Goal: Task Accomplishment & Management: Use online tool/utility

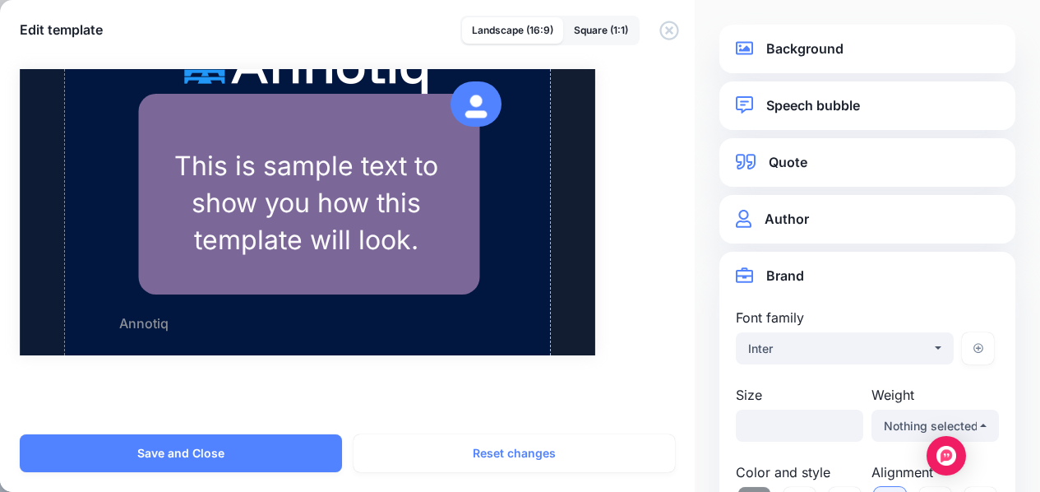
select select "***"
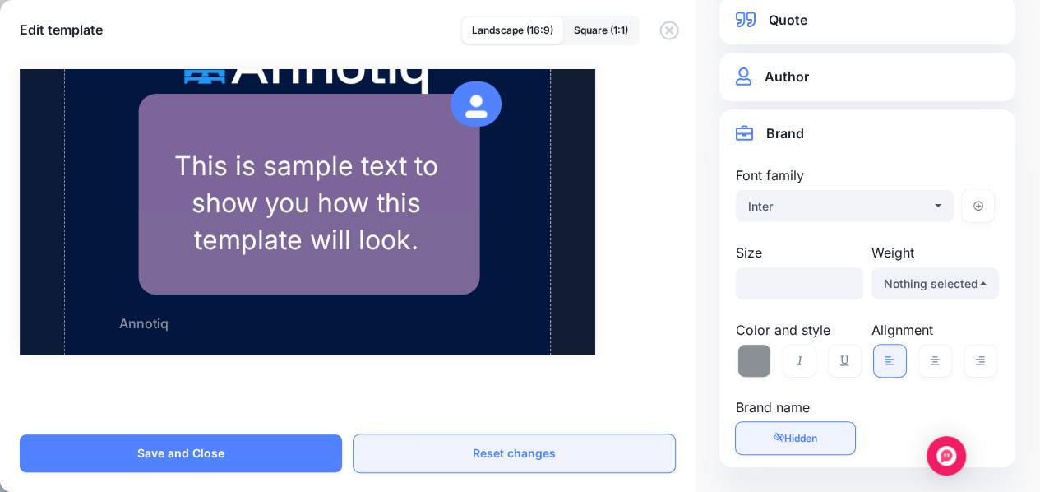
click at [467, 460] on button "Reset changes" at bounding box center [515, 453] width 322 height 38
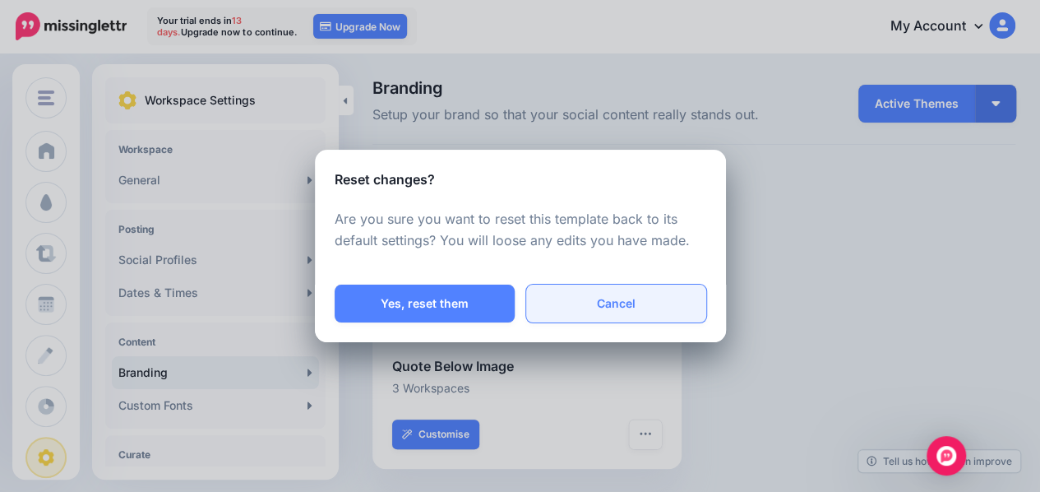
click at [635, 296] on button "Cancel" at bounding box center [616, 303] width 180 height 38
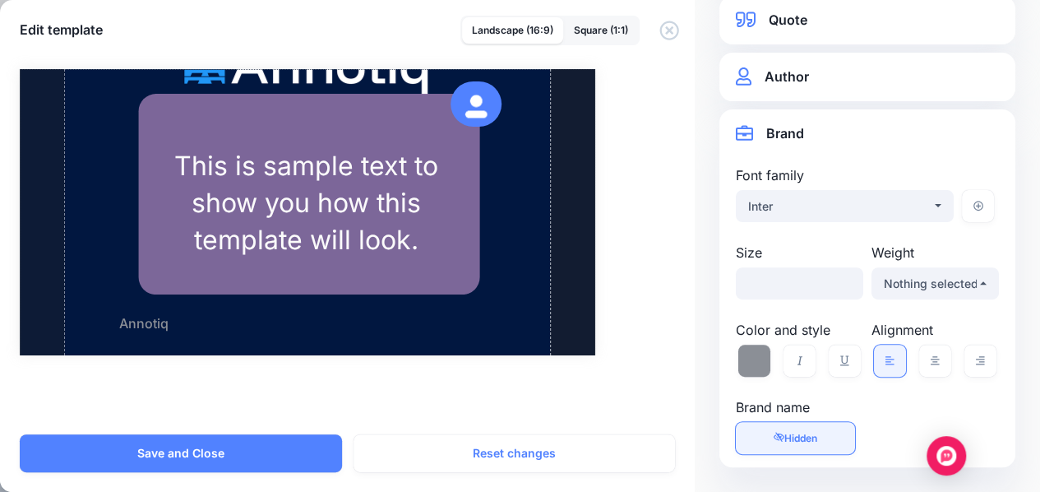
drag, startPoint x: 258, startPoint y: 446, endPoint x: 522, endPoint y: 249, distance: 329.5
click at [258, 446] on button "Save and Close" at bounding box center [181, 453] width 322 height 38
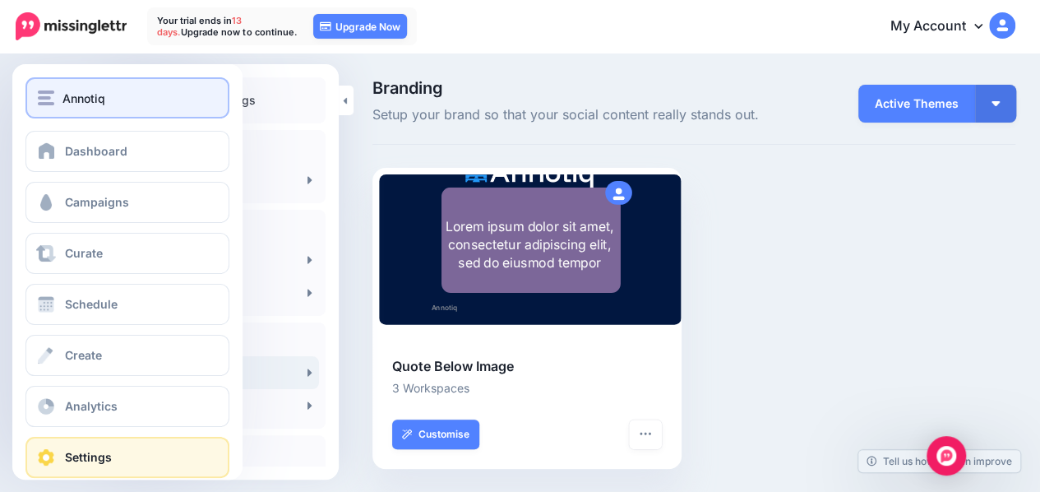
click at [71, 97] on span "Annotiq" at bounding box center [83, 98] width 43 height 19
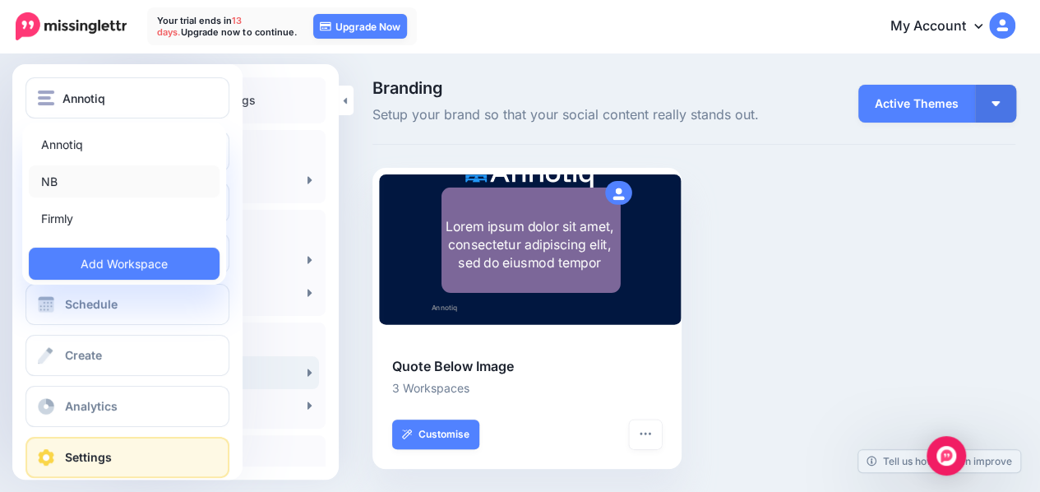
click at [82, 182] on link "NB" at bounding box center [124, 181] width 191 height 32
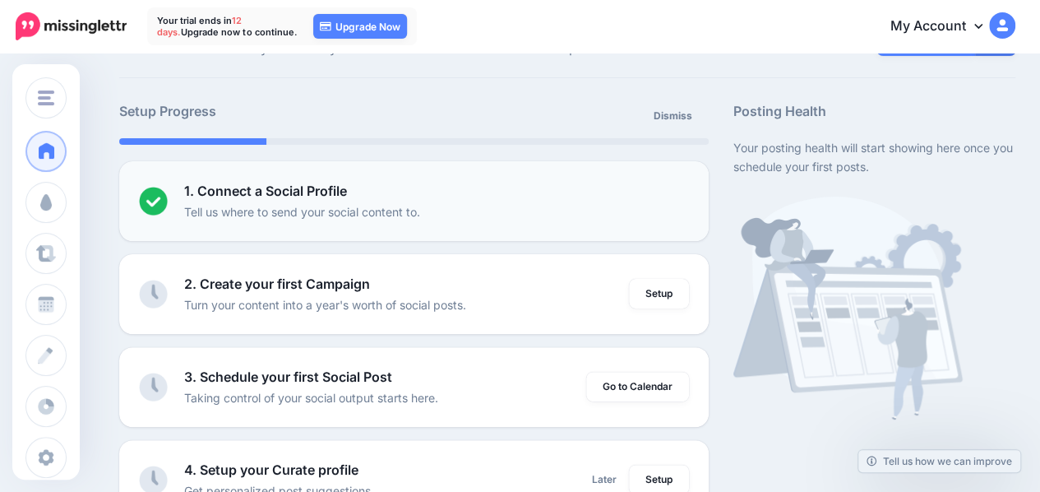
scroll to position [219, 0]
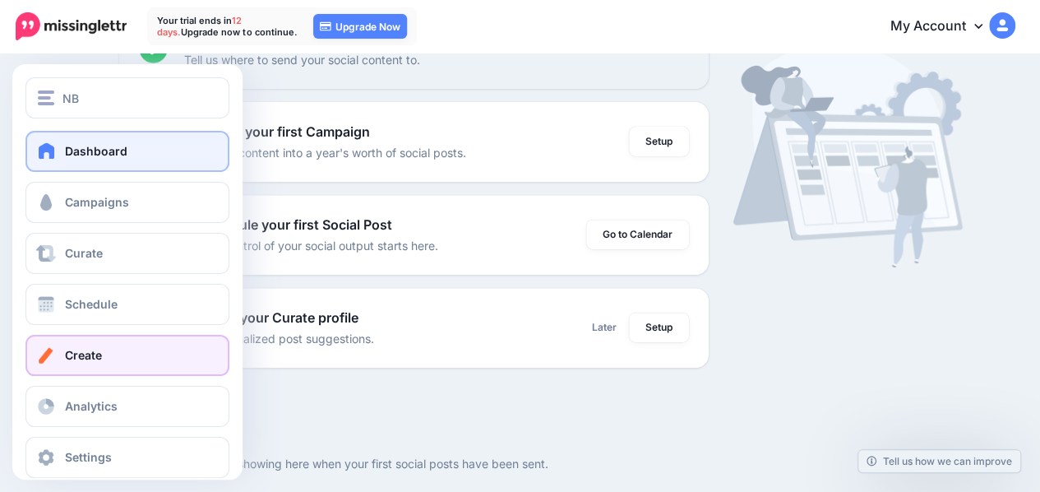
click at [129, 354] on link "Create" at bounding box center [127, 355] width 204 height 41
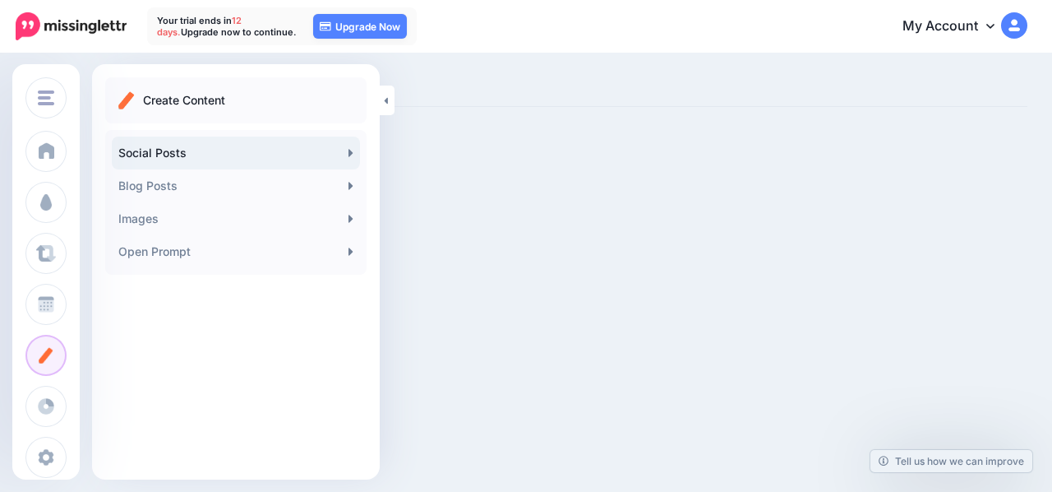
click at [201, 153] on link "Social Posts" at bounding box center [236, 152] width 248 height 33
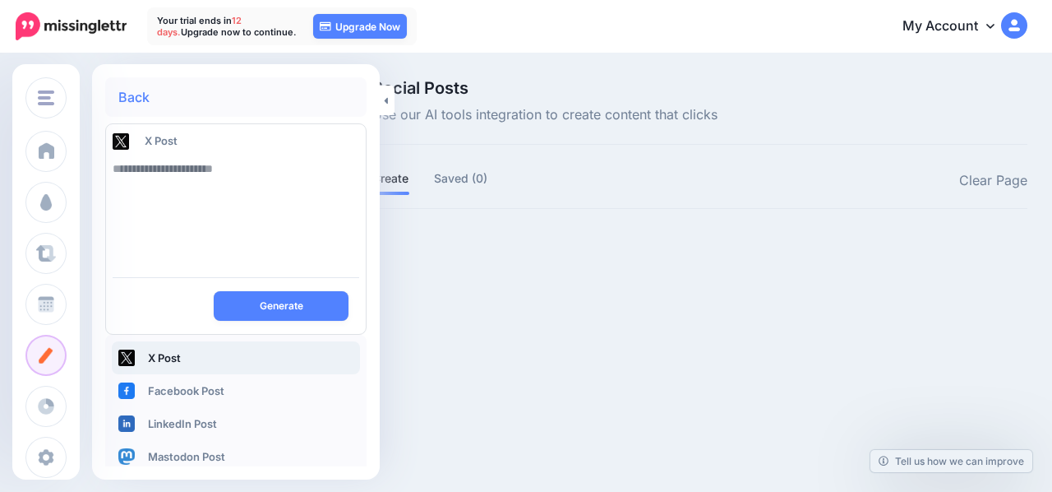
click at [142, 97] on link "Back" at bounding box center [133, 96] width 31 height 13
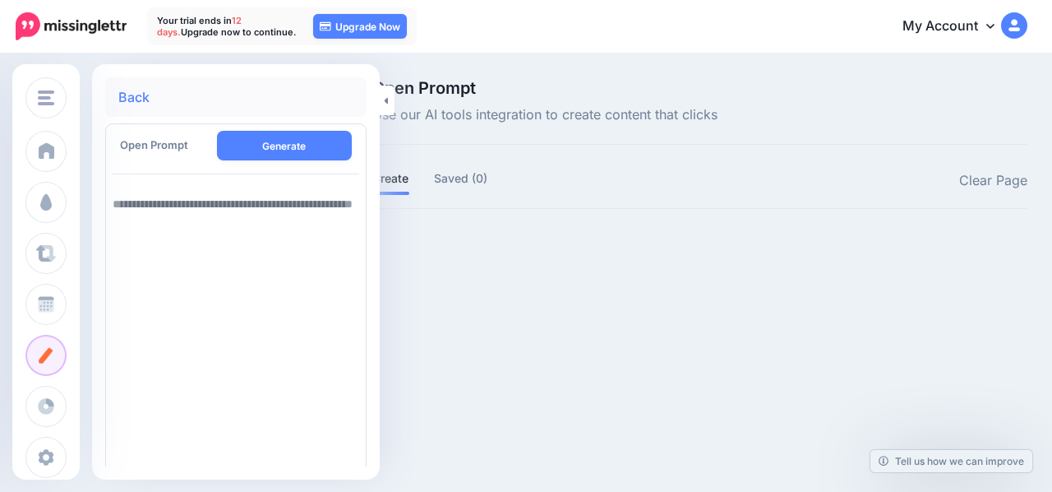
click at [157, 218] on textarea at bounding box center [236, 391] width 247 height 408
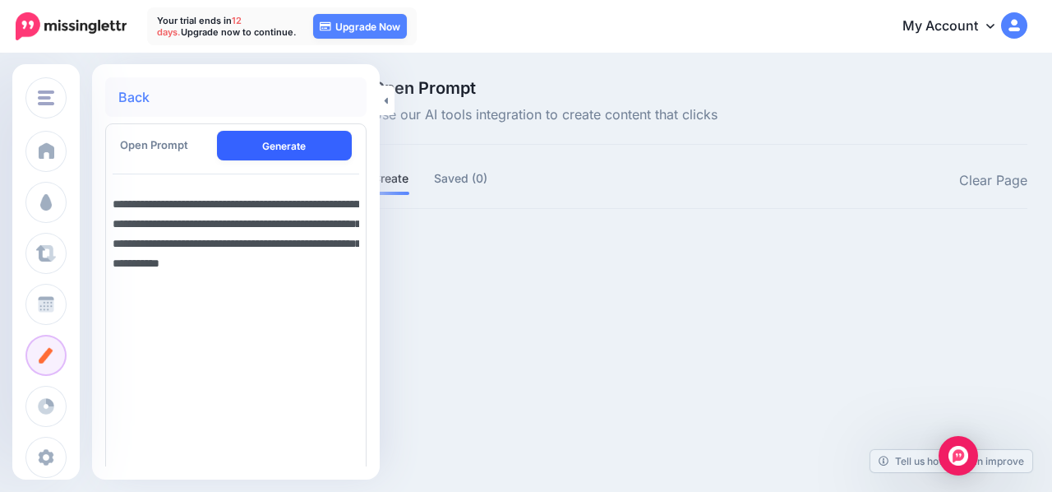
type textarea "**********"
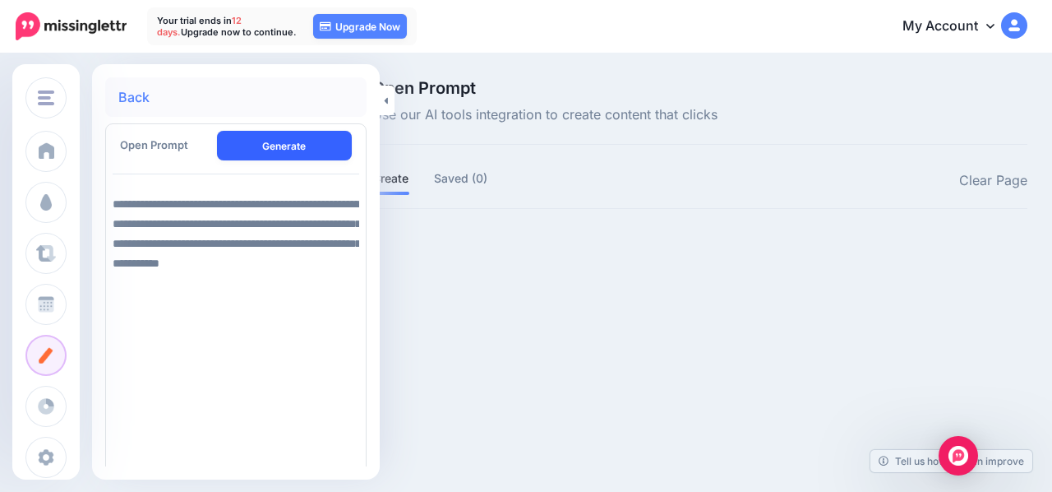
click at [278, 142] on button "Generate" at bounding box center [285, 146] width 136 height 30
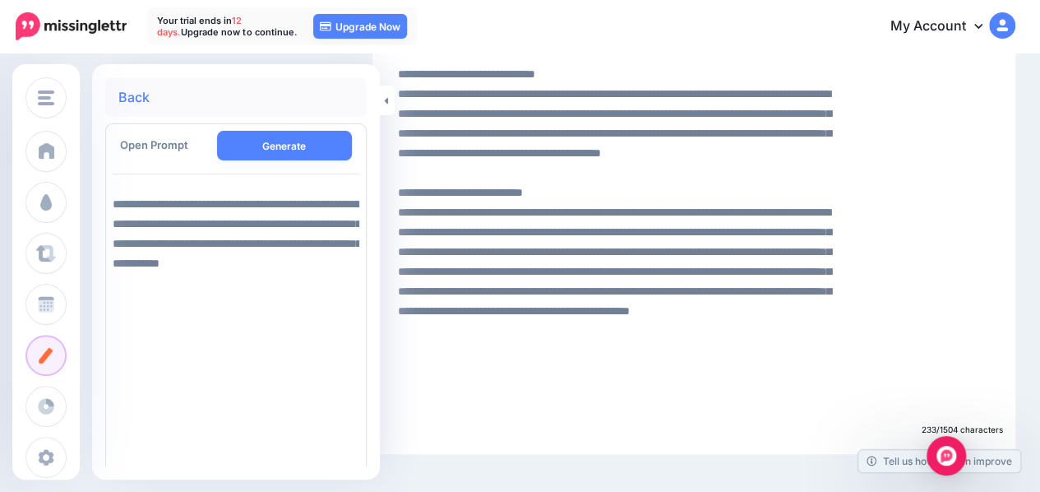
scroll to position [384, 0]
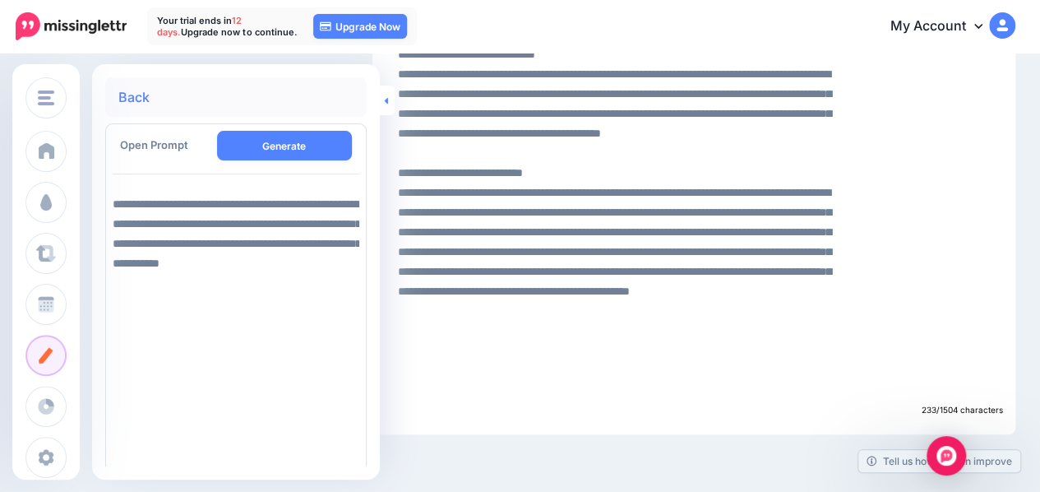
click at [393, 108] on link at bounding box center [387, 101] width 15 height 30
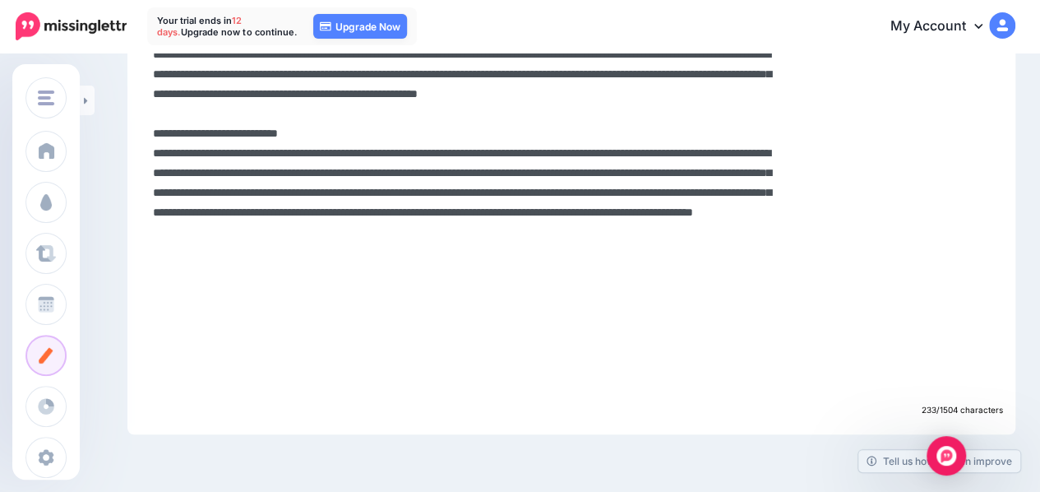
click at [567, 244] on textarea at bounding box center [463, 152] width 621 height 493
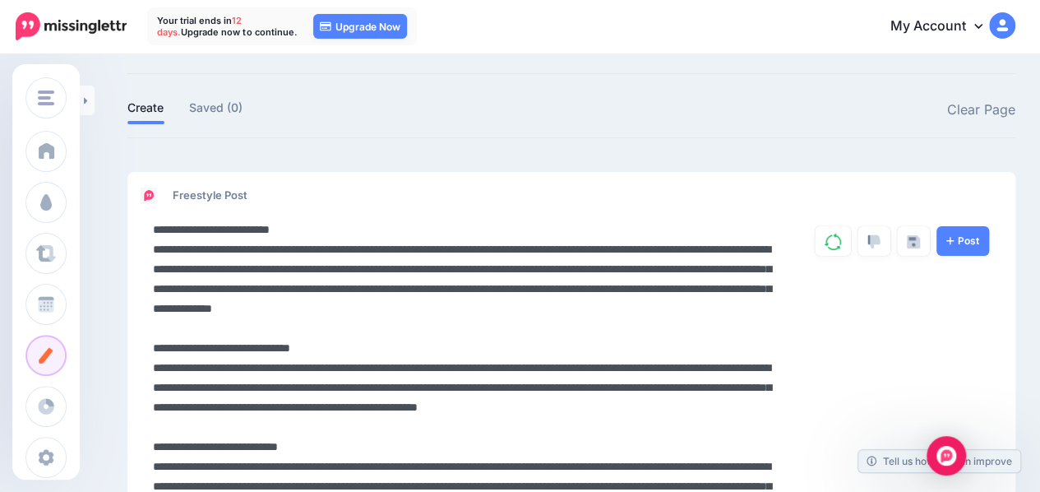
scroll to position [55, 0]
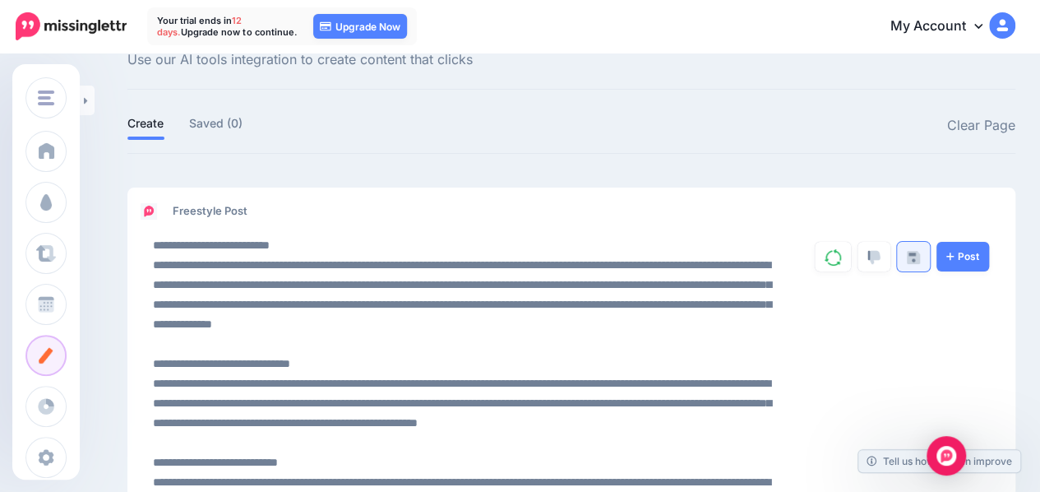
click at [916, 253] on link at bounding box center [913, 257] width 33 height 30
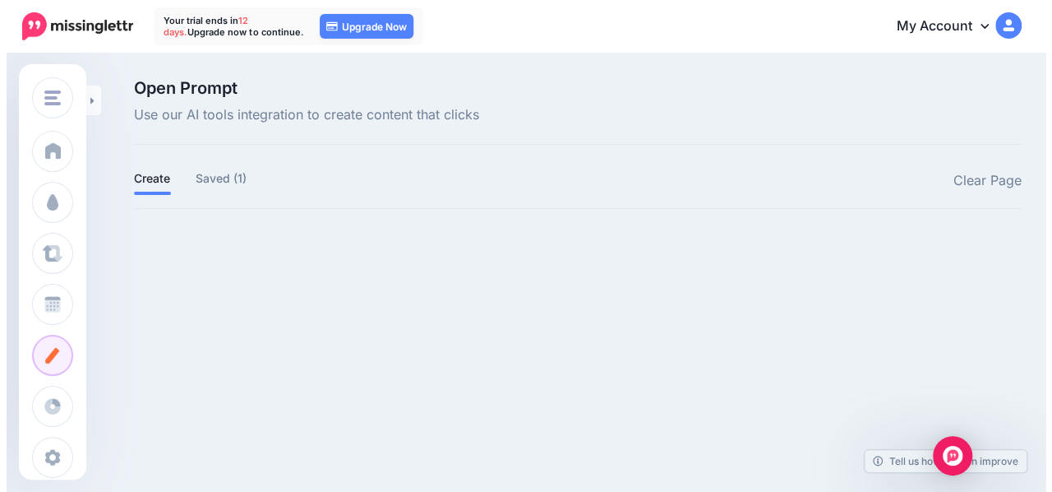
scroll to position [0, 0]
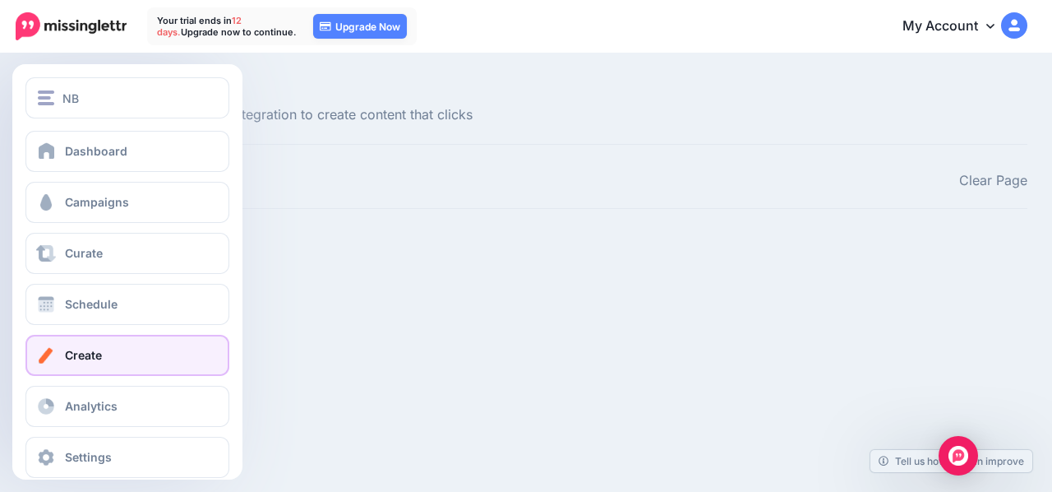
click at [127, 350] on link "Create" at bounding box center [127, 355] width 204 height 41
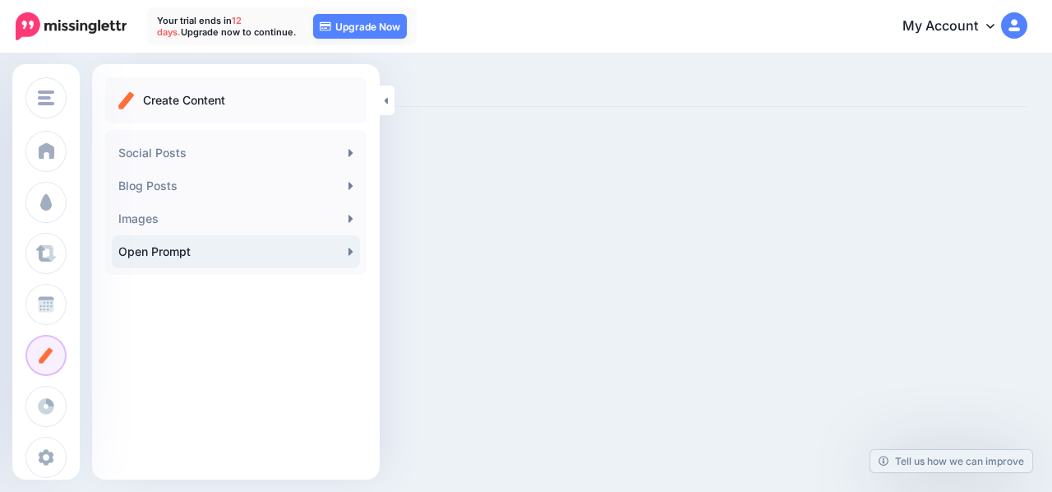
click at [191, 249] on link "Open Prompt" at bounding box center [236, 251] width 248 height 33
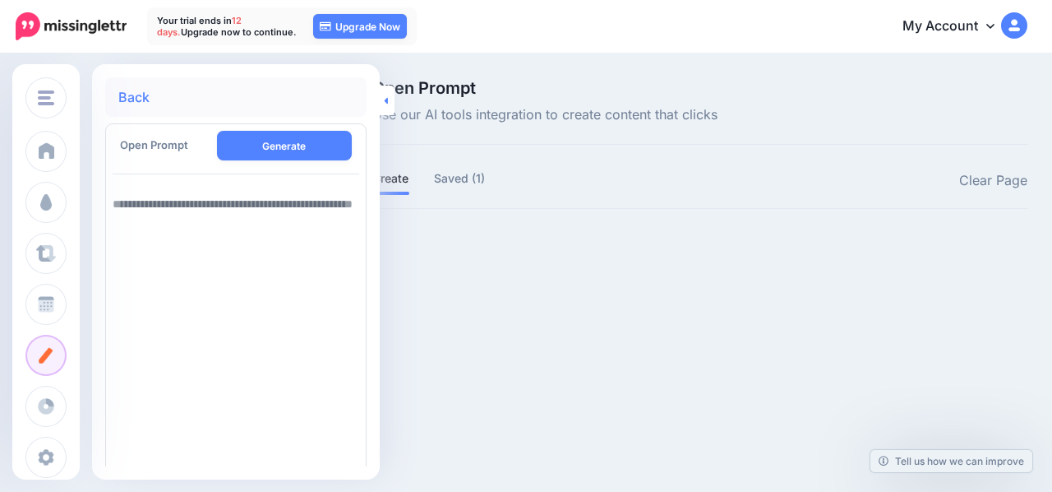
drag, startPoint x: 0, startPoint y: 0, endPoint x: 388, endPoint y: 104, distance: 401.9
click at [388, 104] on link at bounding box center [387, 101] width 15 height 30
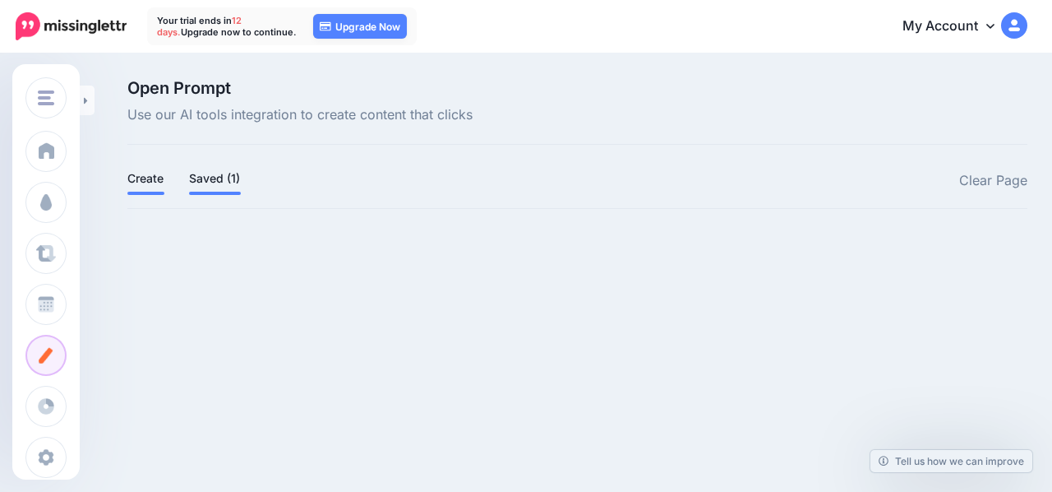
click at [212, 185] on link "Saved (1)" at bounding box center [215, 179] width 52 height 20
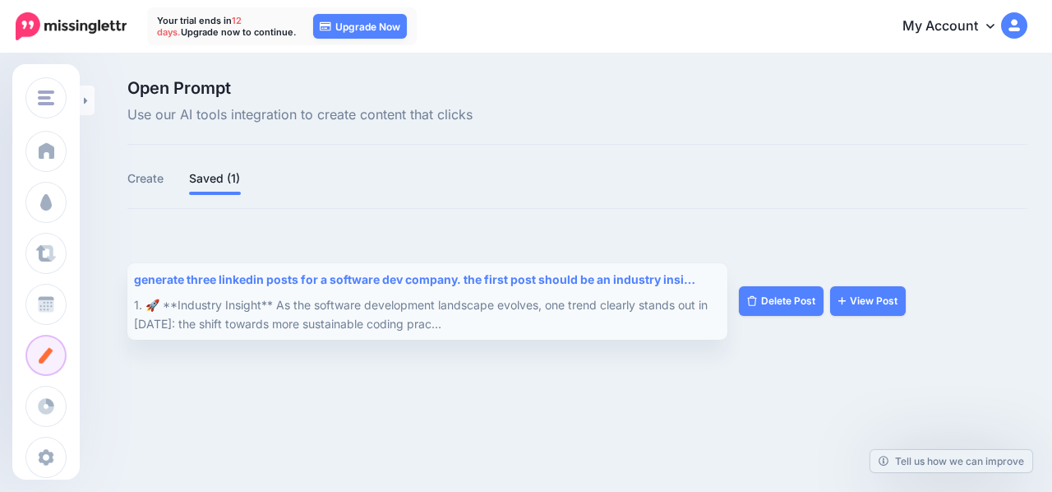
drag, startPoint x: 554, startPoint y: 7, endPoint x: 446, endPoint y: 301, distance: 313.0
click at [446, 301] on div "1. 🚀 **Industry Insight** As the software development landscape evolves, one tr…" at bounding box center [426, 314] width 584 height 38
click at [860, 305] on link "View Post" at bounding box center [868, 301] width 76 height 30
